Goal: Task Accomplishment & Management: Manage account settings

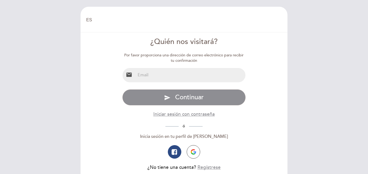
select select "es"
click at [38, 67] on div "EN ES PT [GEOGRAPHIC_DATA] [GEOGRAPHIC_DATA], Cambiar usuario Hacer una reserva…" at bounding box center [184, 87] width 368 height 174
click at [163, 75] on input "email" at bounding box center [190, 75] width 110 height 14
type input "[EMAIL_ADDRESS][DOMAIN_NAME]"
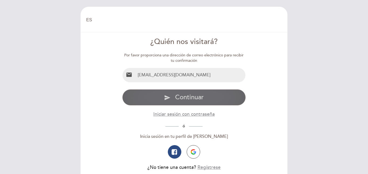
click at [174, 97] on button "send Continuar" at bounding box center [184, 97] width 124 height 16
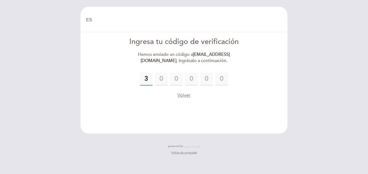
type input "3"
type input "2"
type input "3"
type input "0"
type input "3"
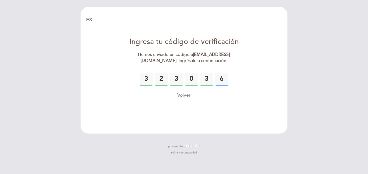
type input "6"
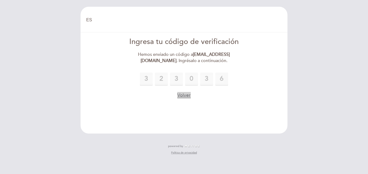
click at [188, 92] on button "Volver" at bounding box center [183, 95] width 13 height 7
